Goal: Information Seeking & Learning: Learn about a topic

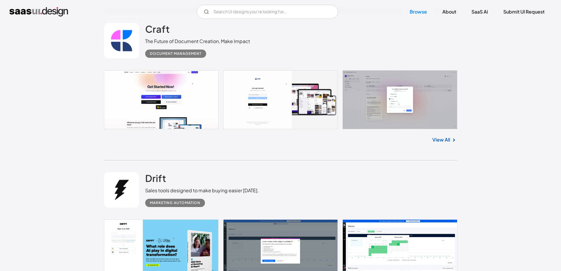
scroll to position [353, 0]
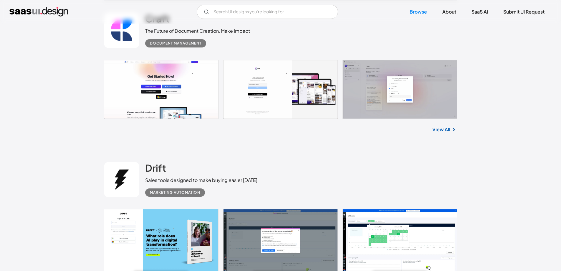
click at [385, 83] on link at bounding box center [280, 89] width 353 height 59
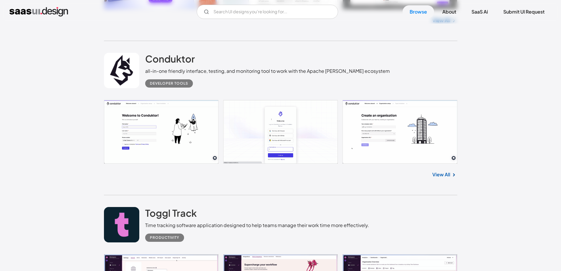
scroll to position [3474, 0]
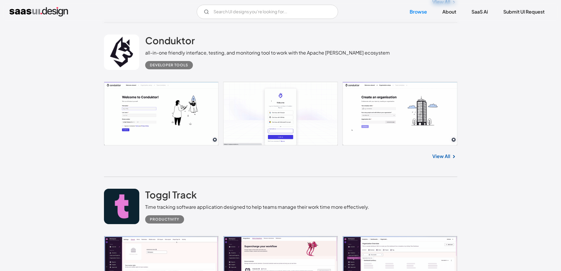
click at [442, 154] on link "View All" at bounding box center [441, 155] width 18 height 7
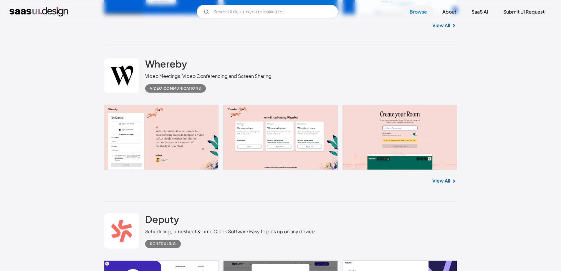
scroll to position [5770, 0]
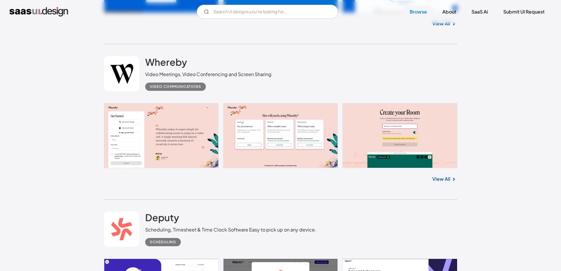
click at [442, 180] on link "View All" at bounding box center [441, 178] width 18 height 7
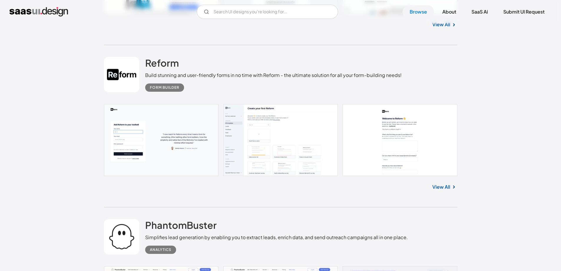
scroll to position [9067, 0]
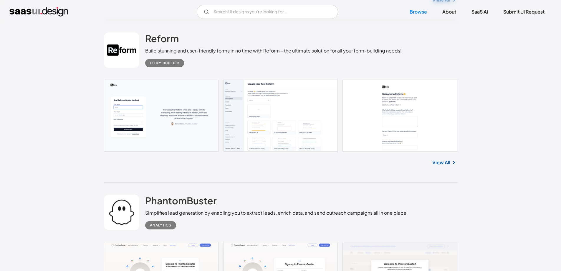
click at [444, 163] on link "View All" at bounding box center [441, 162] width 18 height 7
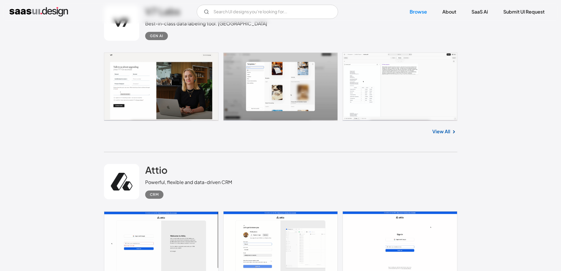
scroll to position [10186, 0]
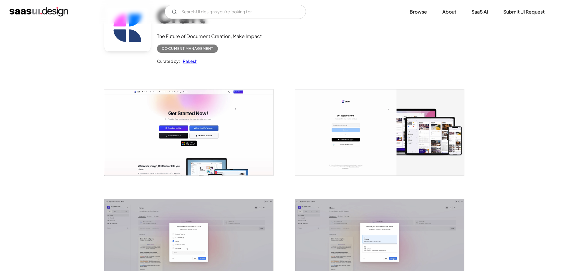
scroll to position [59, 0]
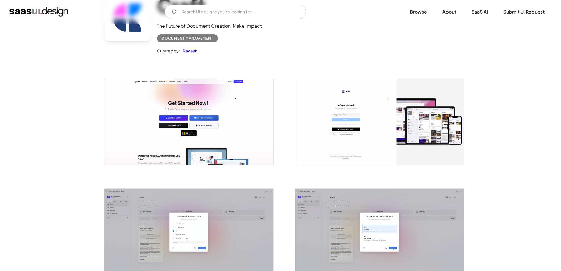
click at [225, 132] on img "open lightbox" at bounding box center [188, 122] width 169 height 86
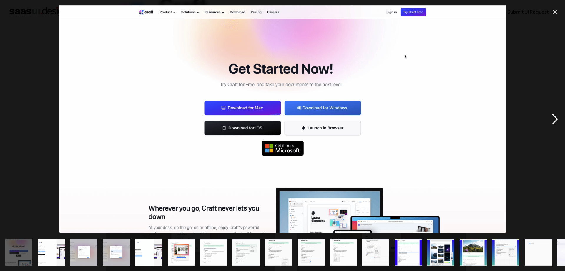
click at [553, 118] on div "next image" at bounding box center [555, 118] width 20 height 227
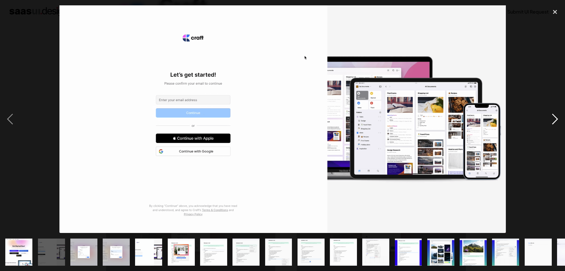
click at [553, 118] on div "next image" at bounding box center [555, 118] width 20 height 227
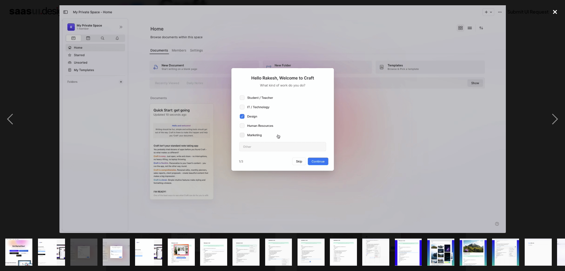
click at [556, 12] on div "close lightbox" at bounding box center [555, 11] width 20 height 13
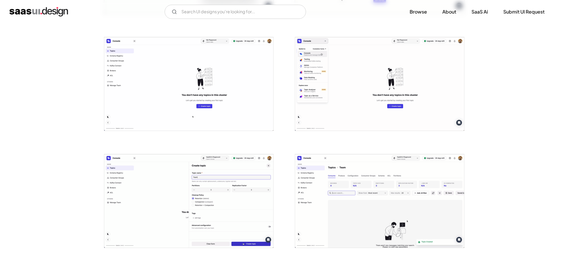
scroll to position [442, 0]
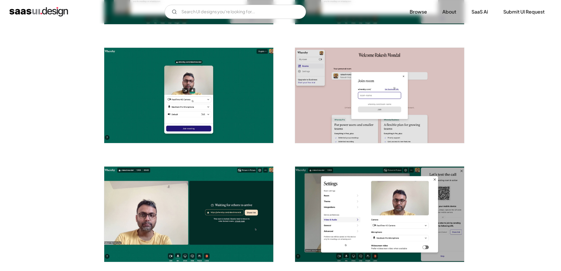
scroll to position [530, 0]
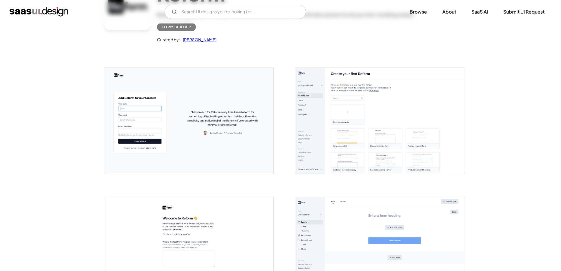
scroll to position [59, 0]
